Goal: Task Accomplishment & Management: Complete application form

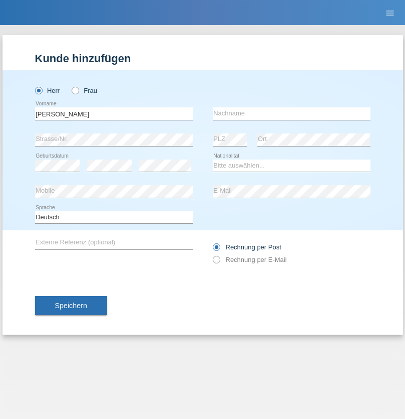
type input "[PERSON_NAME]"
click at [292, 113] on input "text" at bounding box center [292, 113] width 158 height 13
type input "Nogueira"
select select "CH"
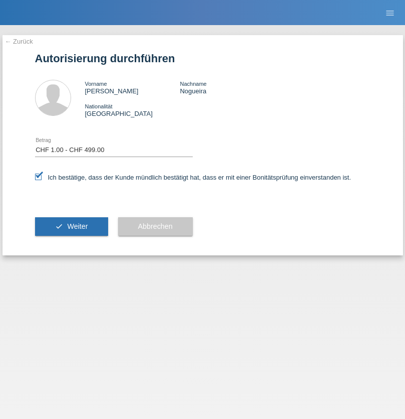
select select "1"
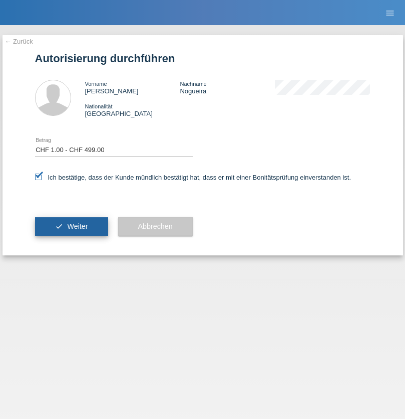
click at [71, 226] on span "Weiter" at bounding box center [77, 226] width 21 height 8
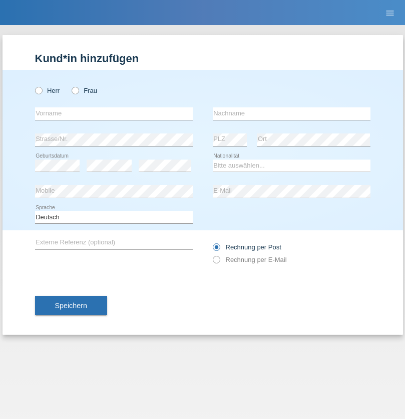
radio input "true"
click at [114, 113] on input "text" at bounding box center [114, 113] width 158 height 13
type input "Jean-Claude"
click at [292, 113] on input "text" at bounding box center [292, 113] width 158 height 13
type input "Grossen"
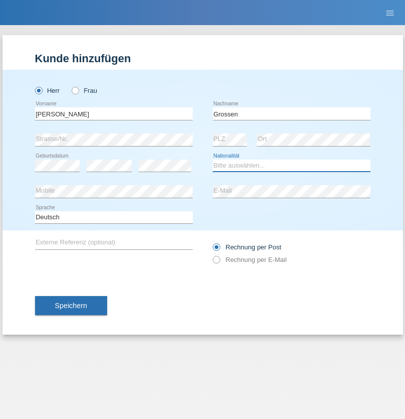
select select "CH"
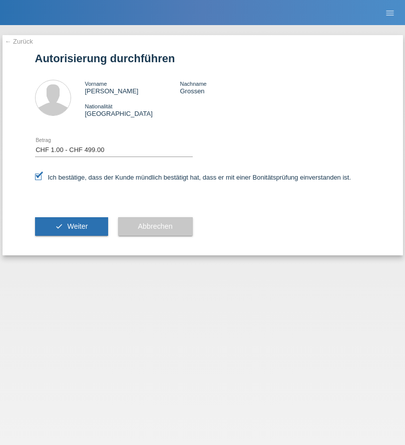
select select "1"
click at [71, 226] on span "Weiter" at bounding box center [77, 226] width 21 height 8
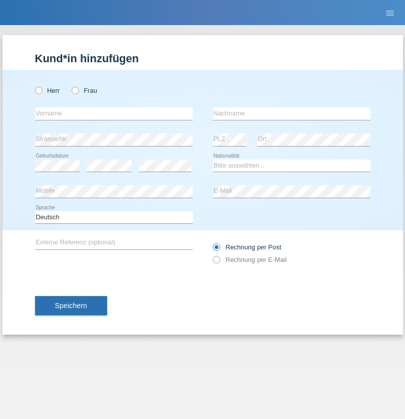
radio input "true"
click at [114, 113] on input "text" at bounding box center [114, 113] width 158 height 13
type input "Varga"
click at [292, 113] on input "text" at bounding box center [292, 113] width 158 height 13
type input "Florin"
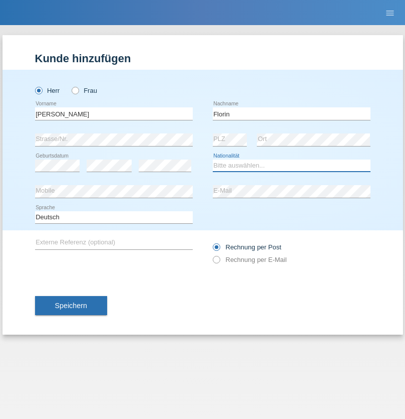
select select "RO"
select select "C"
select select "29"
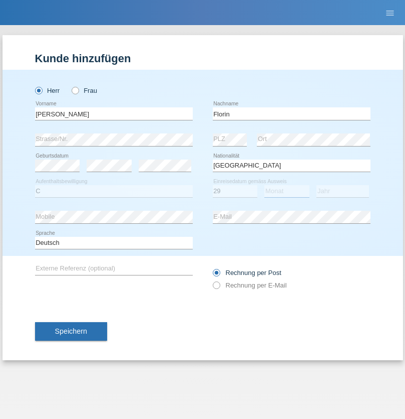
select select "02"
select select "2021"
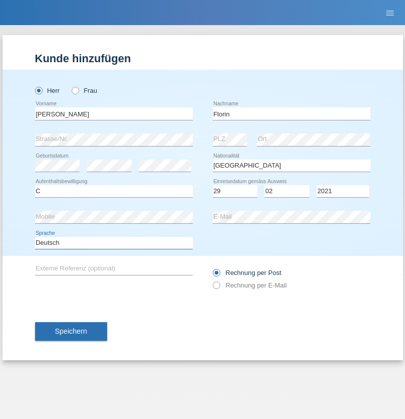
select select "en"
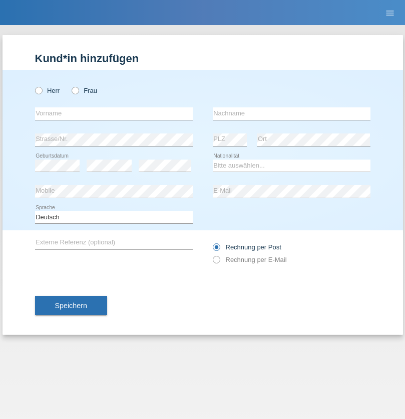
radio input "true"
click at [114, 113] on input "text" at bounding box center [114, 113] width 158 height 13
type input "Ruth"
click at [292, 113] on input "text" at bounding box center [292, 113] width 158 height 13
type input "Krebs"
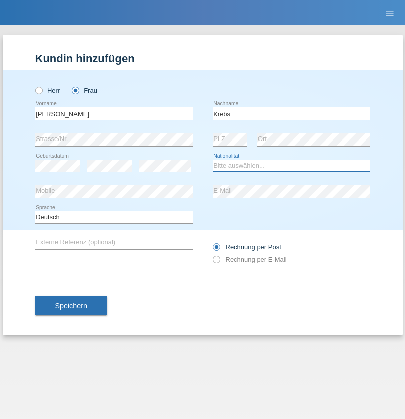
select select "CH"
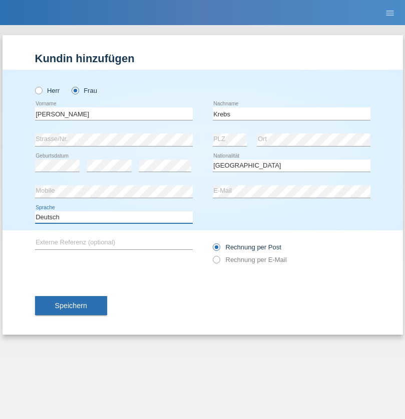
select select "en"
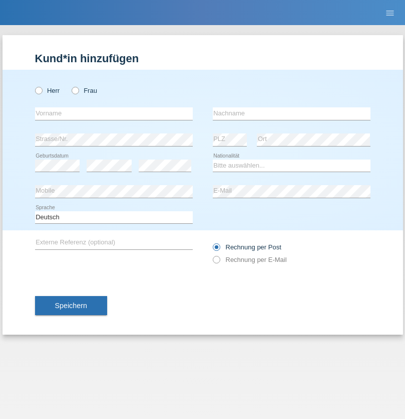
radio input "true"
click at [114, 113] on input "text" at bounding box center [114, 113] width 158 height 13
type input "Qovanaj"
click at [292, 113] on input "text" at bounding box center [292, 113] width 158 height 13
type input "Shaban"
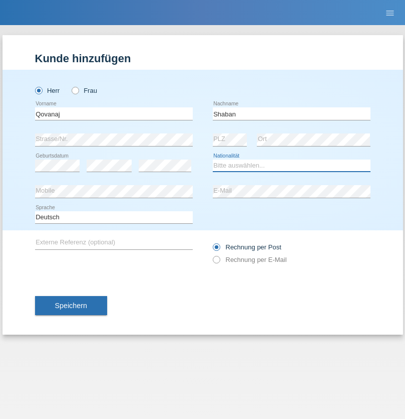
select select "CH"
radio input "true"
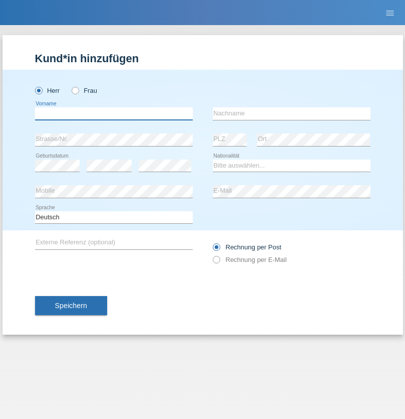
click at [114, 113] on input "text" at bounding box center [114, 113] width 158 height 13
type input "Tiago"
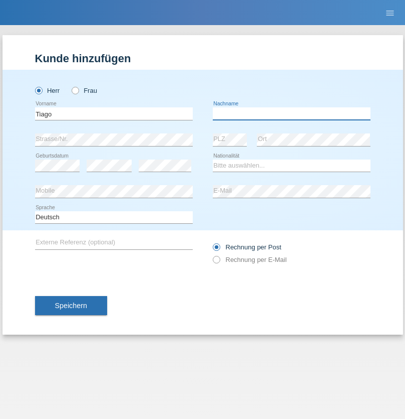
click at [292, 113] on input "text" at bounding box center [292, 113] width 158 height 13
type input "Marques"
select select "CH"
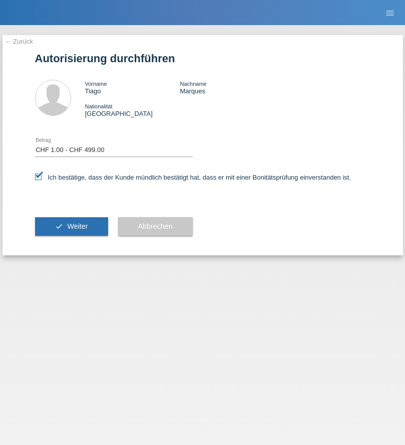
select select "1"
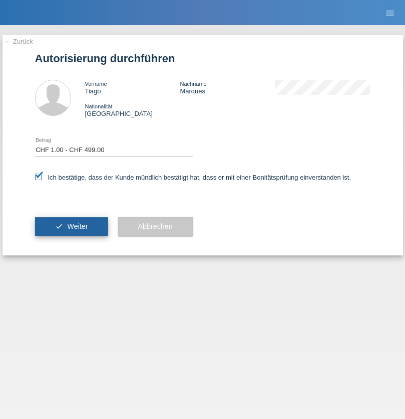
click at [71, 226] on span "Weiter" at bounding box center [77, 226] width 21 height 8
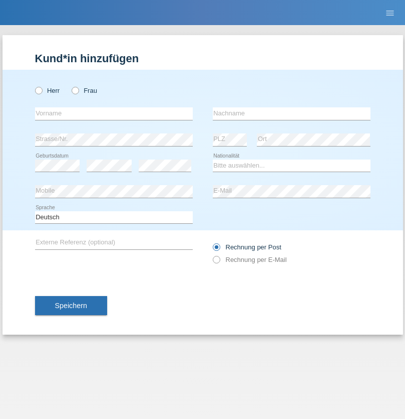
radio input "true"
click at [114, 113] on input "text" at bounding box center [114, 113] width 158 height 13
type input "[PERSON_NAME]"
click at [292, 113] on input "text" at bounding box center [292, 113] width 158 height 13
type input "Da silva vale"
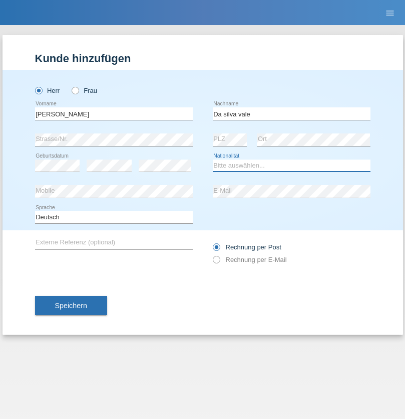
select select "PT"
select select "C"
select select "06"
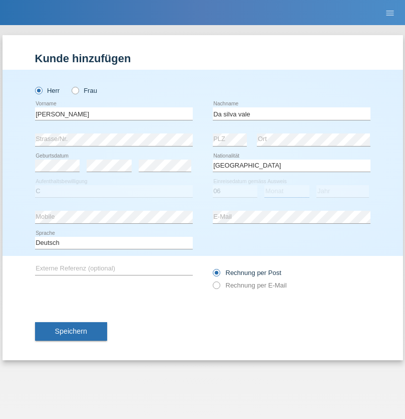
select select "01"
select select "2004"
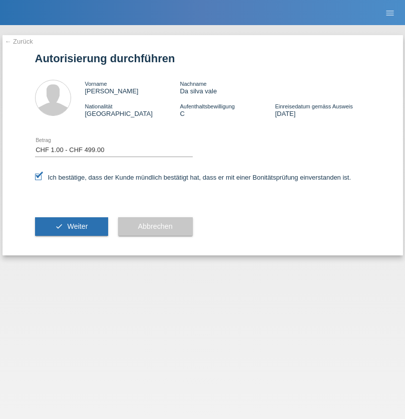
select select "1"
click at [71, 226] on span "Weiter" at bounding box center [77, 226] width 21 height 8
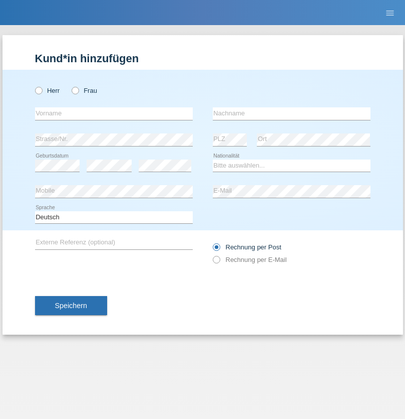
radio input "true"
click at [114, 113] on input "text" at bounding box center [114, 113] width 158 height 13
type input "Marian"
click at [292, 113] on input "text" at bounding box center [292, 113] width 158 height 13
type input "Matusa"
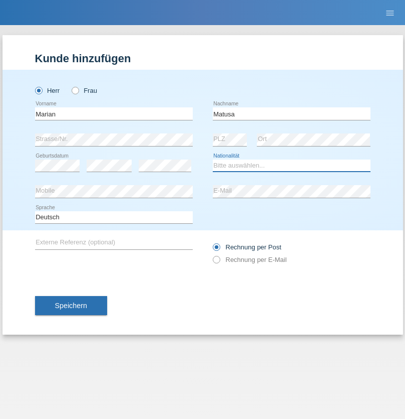
select select "RO"
select select "C"
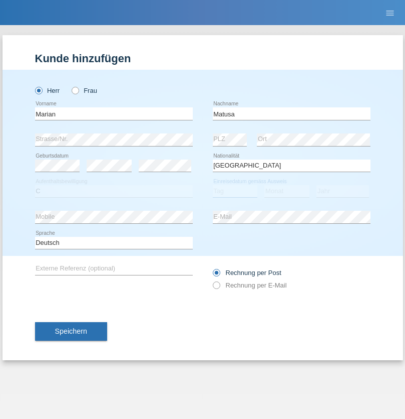
select select "01"
select select "06"
select select "2016"
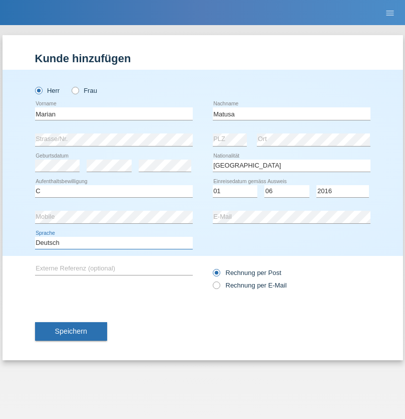
select select "en"
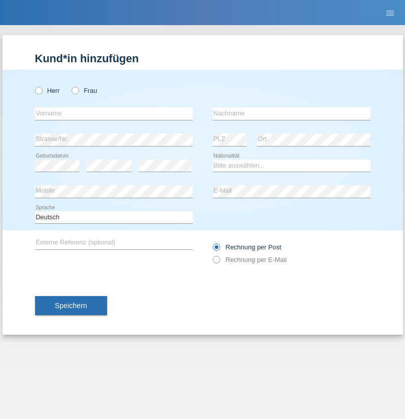
radio input "true"
click at [114, 113] on input "text" at bounding box center [114, 113] width 158 height 13
type input "Marco"
click at [292, 113] on input "text" at bounding box center [292, 113] width 158 height 13
type input "Weinlein"
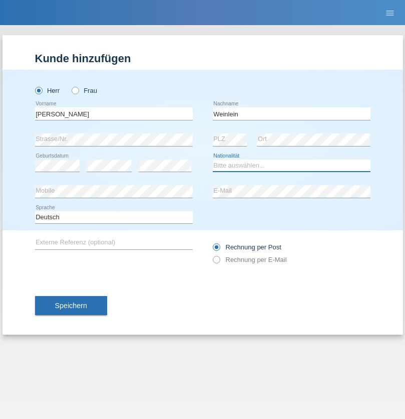
select select "CH"
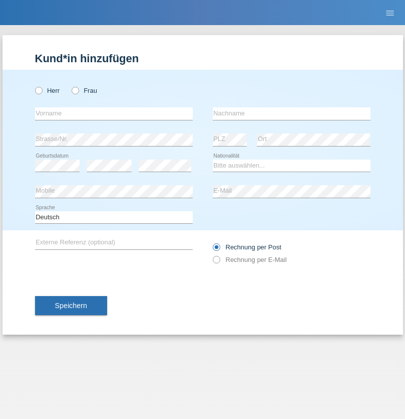
radio input "true"
click at [114, 113] on input "text" at bounding box center [114, 113] width 158 height 13
type input "Jashari lmeri"
click at [292, 113] on input "text" at bounding box center [292, 113] width 158 height 13
type input "Rabije"
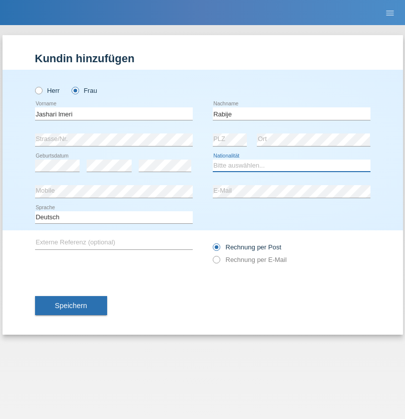
select select "CH"
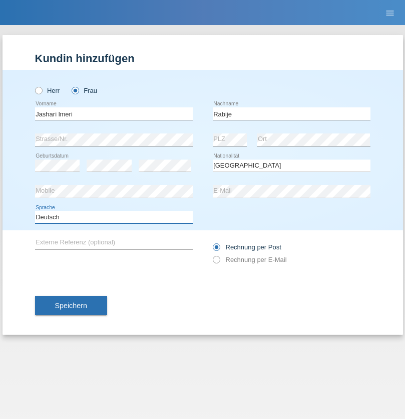
select select "en"
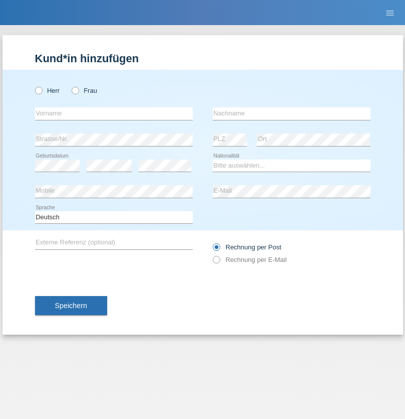
radio input "true"
click at [114, 113] on input "text" at bounding box center [114, 113] width 158 height 13
type input "firat"
click at [292, 113] on input "text" at bounding box center [292, 113] width 158 height 13
type input "kara"
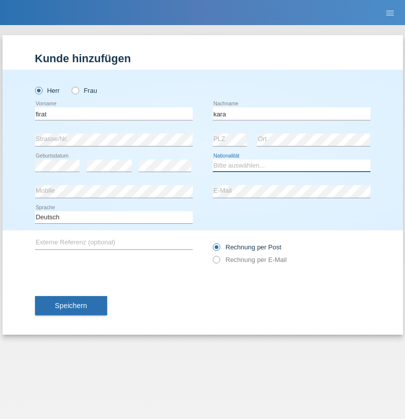
select select "CH"
radio input "true"
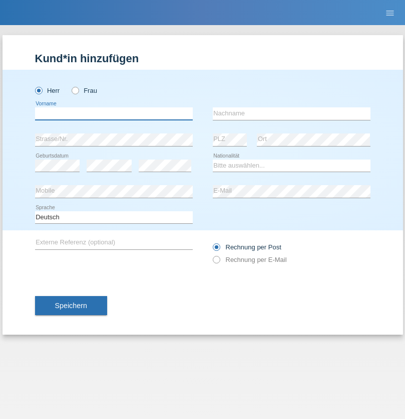
click at [114, 113] on input "text" at bounding box center [114, 113] width 158 height 13
type input "Gigov"
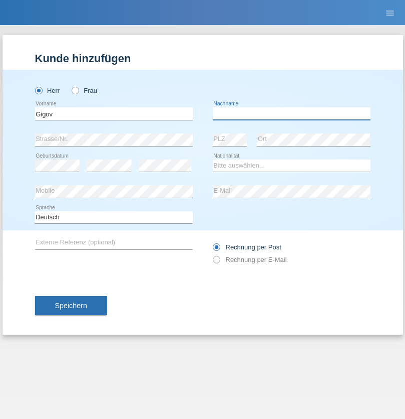
click at [292, 113] on input "text" at bounding box center [292, 113] width 158 height 13
type input "Zhan"
select select "BG"
select select "C"
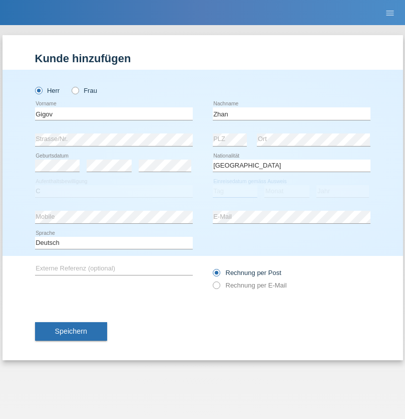
select select "23"
select select "10"
select select "2021"
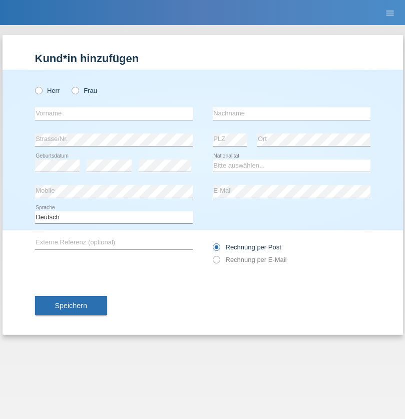
radio input "true"
click at [114, 113] on input "text" at bounding box center [114, 113] width 158 height 13
type input "Amand"
click at [292, 113] on input "text" at bounding box center [292, 113] width 158 height 13
type input "Pires"
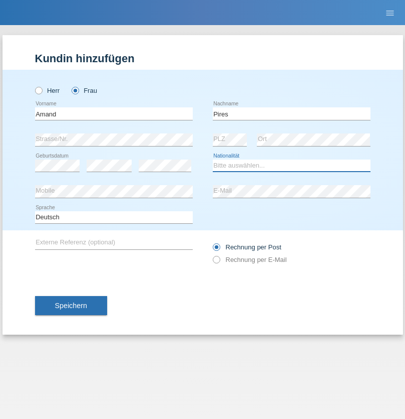
select select "CH"
radio input "true"
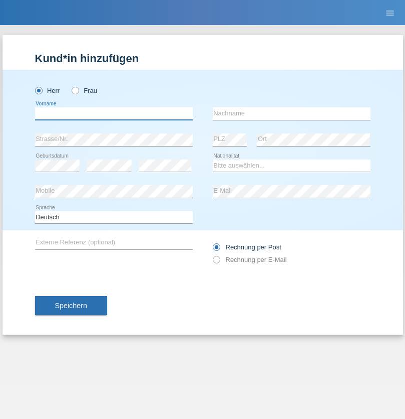
click at [114, 113] on input "text" at bounding box center [114, 113] width 158 height 13
type input "Anwar"
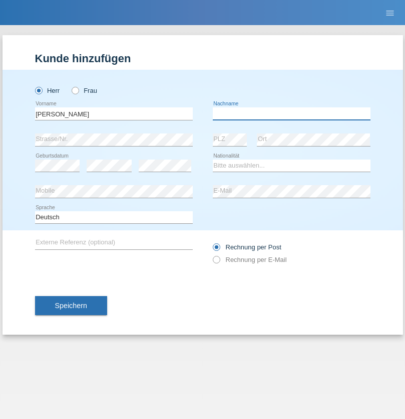
click at [292, 113] on input "text" at bounding box center [292, 113] width 158 height 13
type input "Saidi"
select select "CH"
radio input "true"
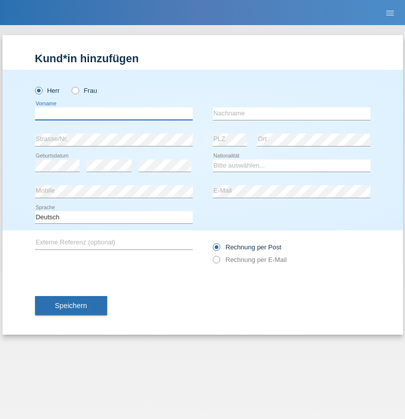
click at [114, 113] on input "text" at bounding box center [114, 113] width 158 height 13
type input "Matusa"
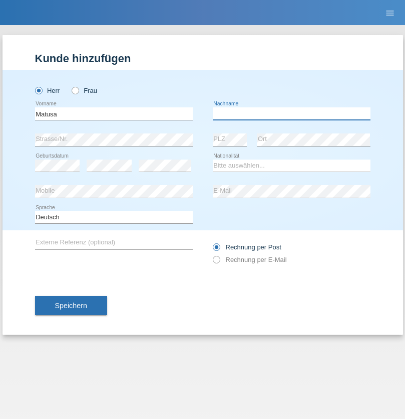
click at [292, 113] on input "text" at bounding box center [292, 113] width 158 height 13
type input "Marian valentin"
select select "OM"
select select "C"
select select "01"
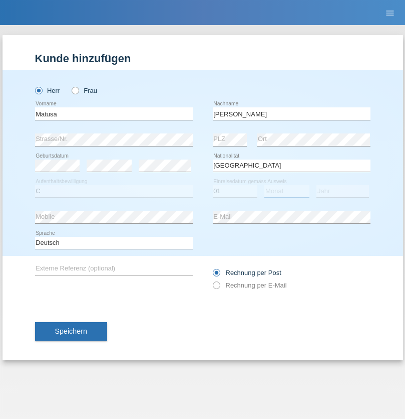
select select "06"
select select "2016"
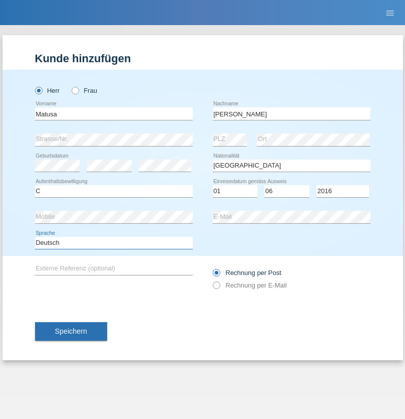
select select "en"
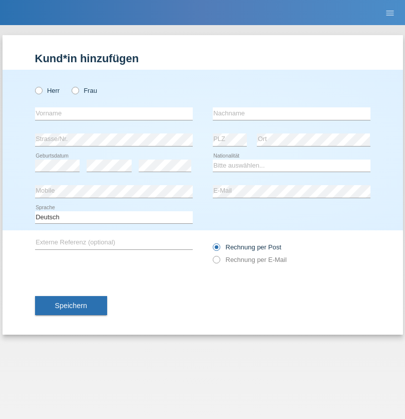
radio input "true"
click at [114, 113] on input "text" at bounding box center [114, 113] width 158 height 13
type input "[PERSON_NAME]"
click at [292, 113] on input "text" at bounding box center [292, 113] width 158 height 13
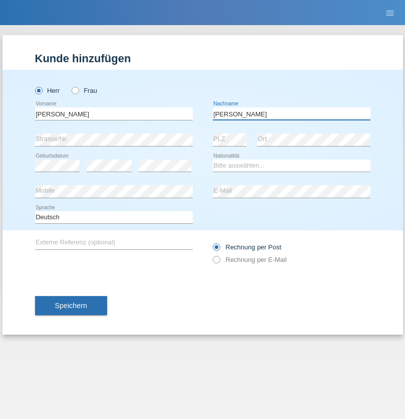
type input "[PERSON_NAME]"
select select "PT"
select select "C"
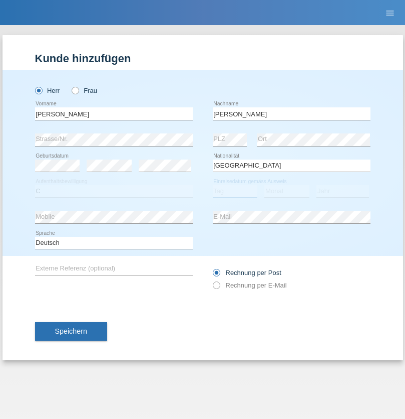
select select "23"
select select "08"
select select "2021"
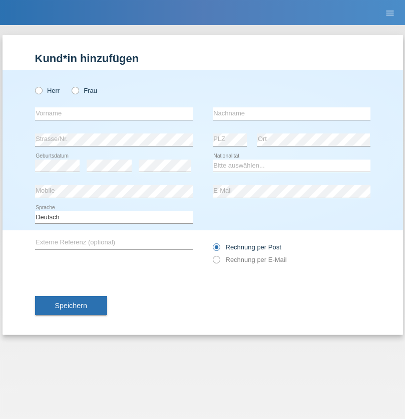
radio input "true"
click at [114, 113] on input "text" at bounding box center [114, 113] width 158 height 13
type input "Luca"
click at [292, 113] on input "text" at bounding box center [292, 113] width 158 height 13
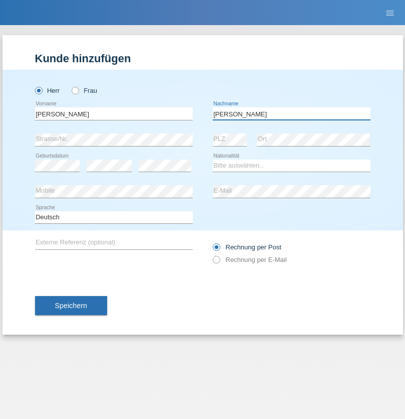
type input "Meier"
select select "CH"
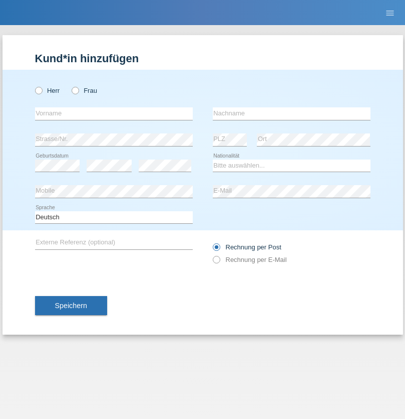
radio input "true"
click at [114, 113] on input "text" at bounding box center [114, 113] width 158 height 13
type input "Szilvia"
click at [292, 113] on input "text" at bounding box center [292, 113] width 158 height 13
type input "Olakh"
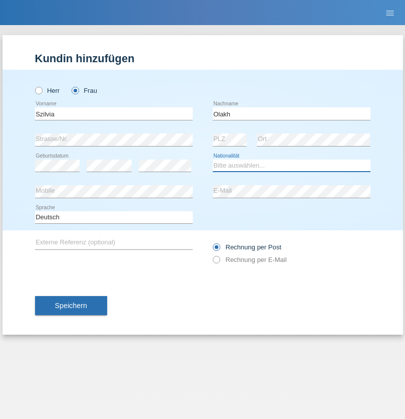
select select "UA"
select select "C"
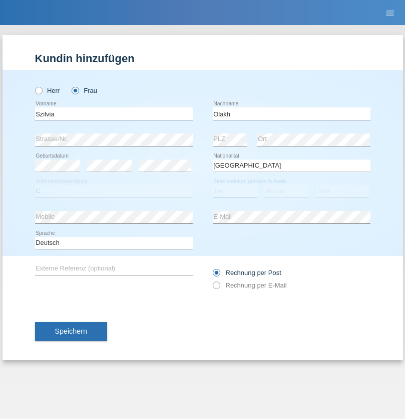
select select "15"
select select "09"
select select "2021"
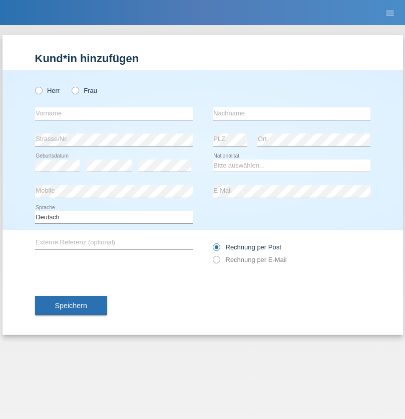
radio input "true"
click at [114, 113] on input "text" at bounding box center [114, 113] width 158 height 13
type input "Asrit"
click input "text"
type input "Kupa"
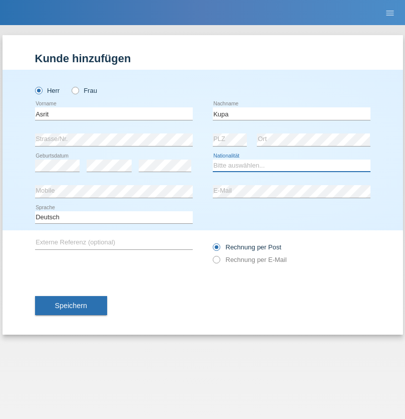
select select "MK"
select select "C"
select select "27"
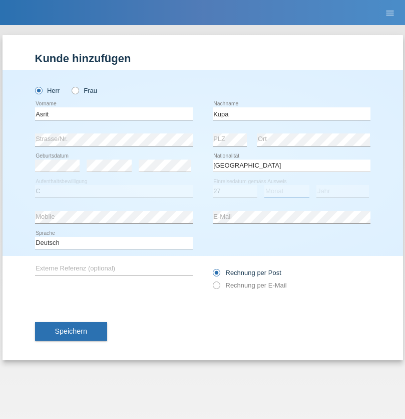
select select "05"
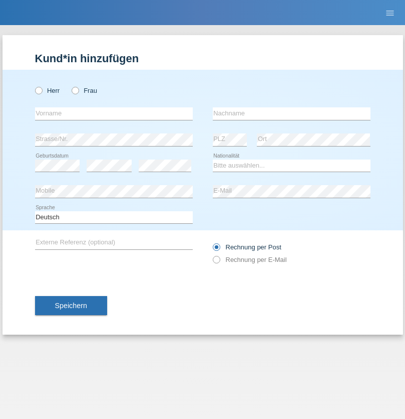
radio input "true"
click at [114, 113] on input "text" at bounding box center [114, 113] width 158 height 13
type input "[PERSON_NAME]"
click at [292, 113] on input "text" at bounding box center [292, 113] width 158 height 13
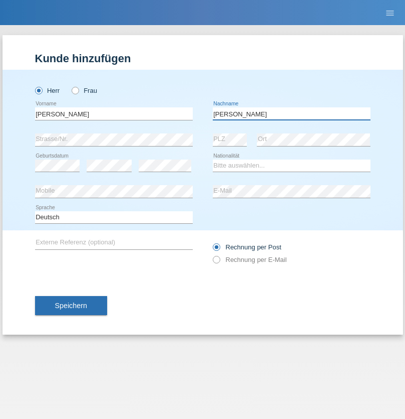
type input "[PERSON_NAME]"
select select "SY"
select select "C"
select select "15"
select select "09"
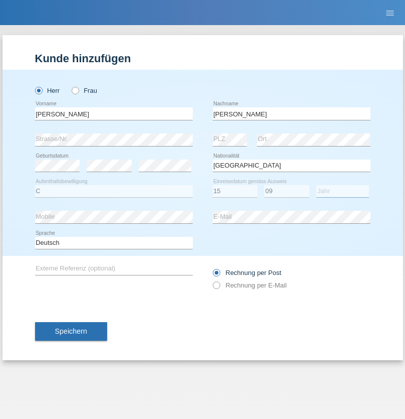
select select "2021"
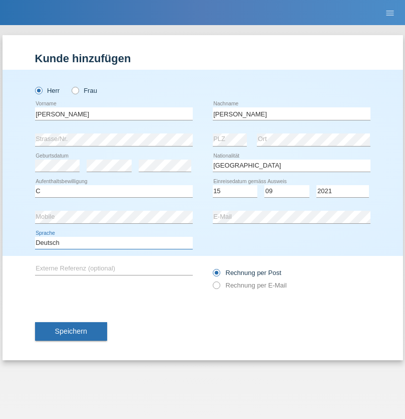
select select "en"
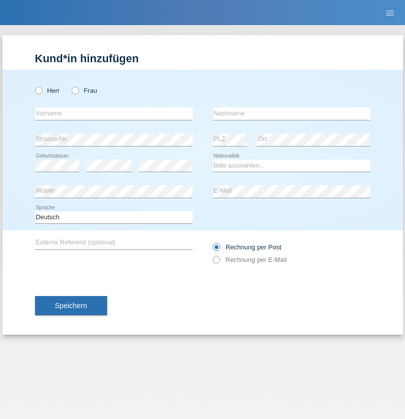
radio input "true"
select select "CH"
radio input "true"
click at [114, 113] on input "text" at bounding box center [114, 113] width 158 height 13
type input "[PERSON_NAME]"
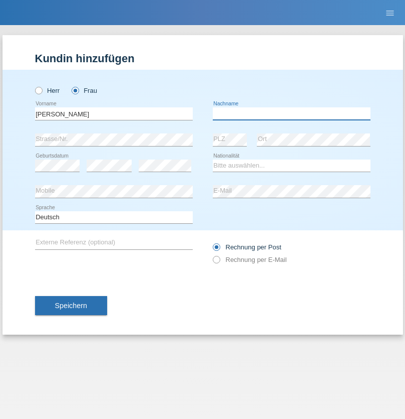
click at [292, 113] on input "text" at bounding box center [292, 113] width 158 height 13
type input "Bacic"
select select "CH"
